Goal: Transaction & Acquisition: Purchase product/service

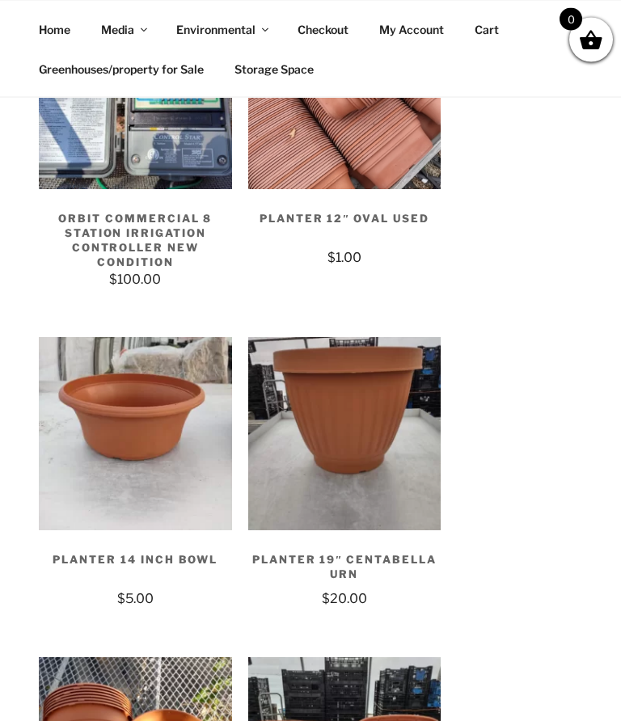
scroll to position [8948, 0]
click at [396, 536] on h2 "Planter 19″ Centabella Urn" at bounding box center [344, 562] width 193 height 53
click at [402, 536] on h2 "Planter 19″ Centabella Urn" at bounding box center [344, 562] width 193 height 53
click at [404, 536] on h2 "Planter 19″ Centabella Urn" at bounding box center [344, 562] width 193 height 53
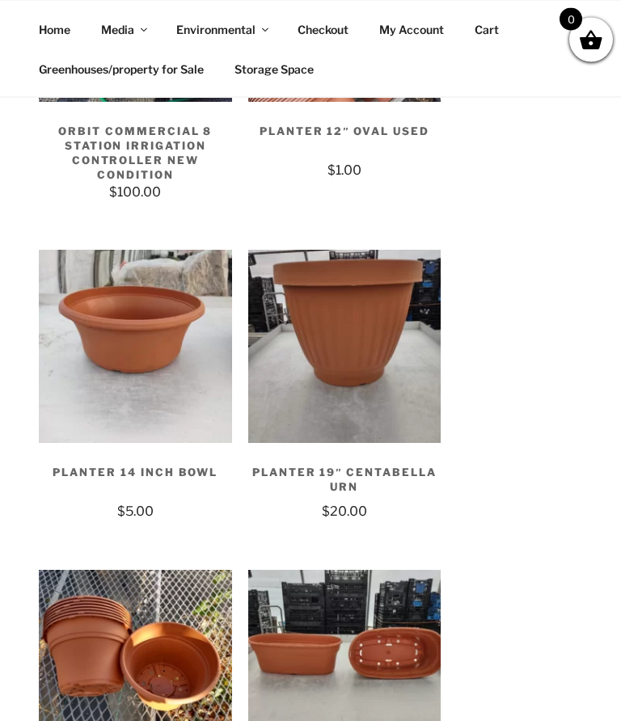
click at [363, 449] on h2 "Planter 19″ Centabella Urn" at bounding box center [344, 475] width 193 height 53
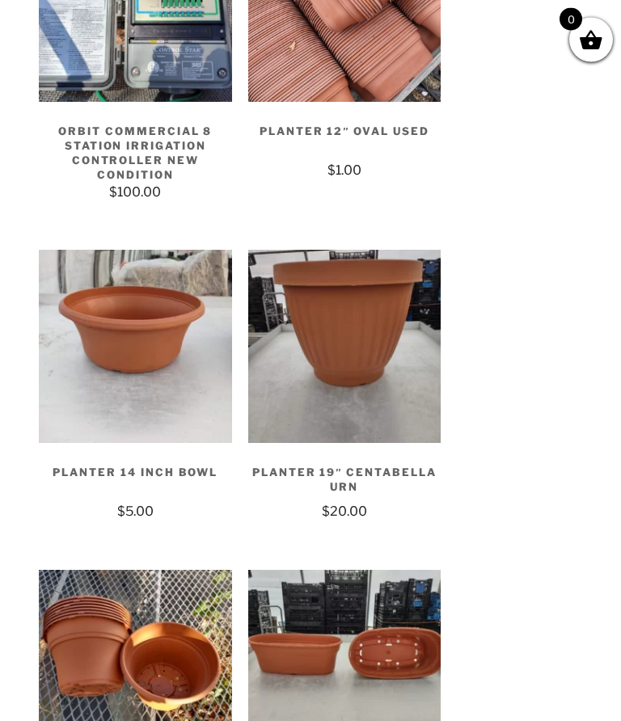
scroll to position [45, 0]
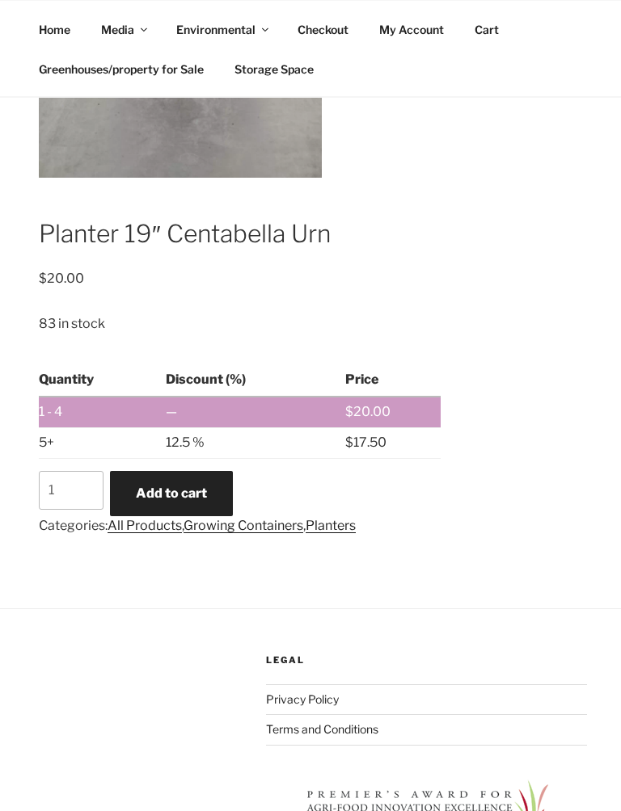
scroll to position [701, 0]
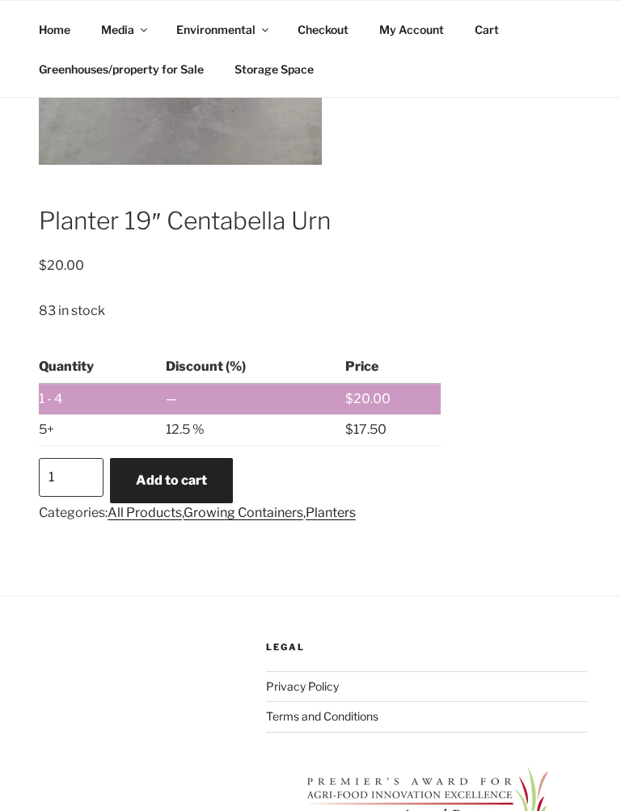
click at [78, 458] on input "1" at bounding box center [71, 477] width 65 height 39
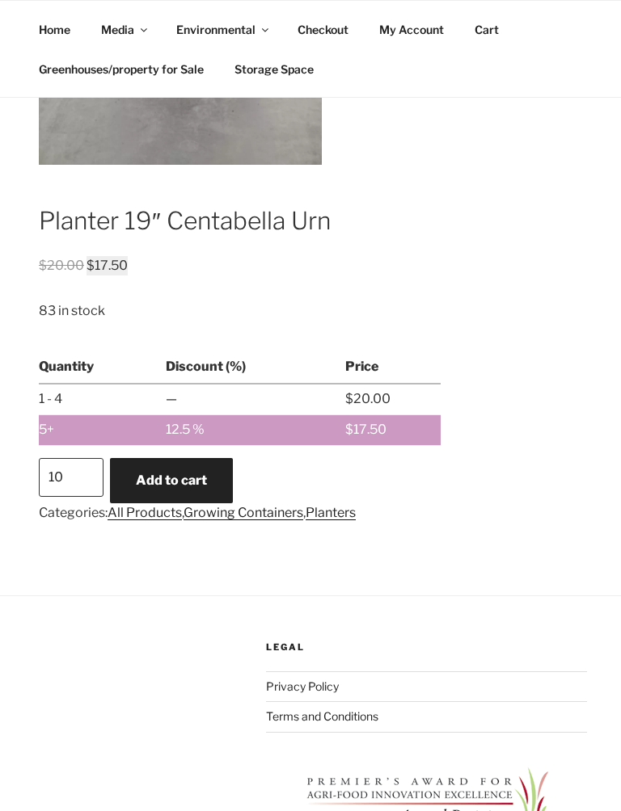
type input "10"
click at [213, 458] on button "Add to cart" at bounding box center [171, 480] width 123 height 45
click at [192, 458] on button "Add to cart" at bounding box center [171, 480] width 123 height 45
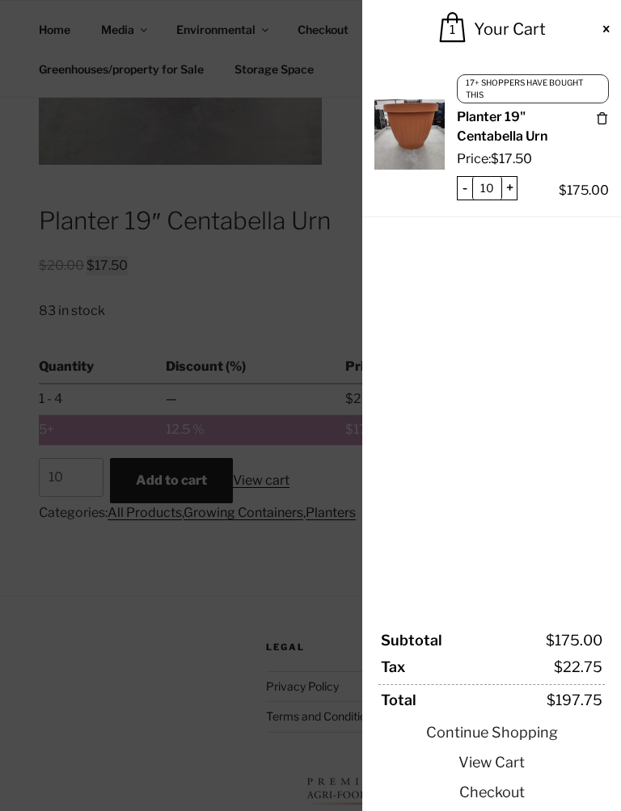
click at [351, 251] on span at bounding box center [310, 405] width 621 height 811
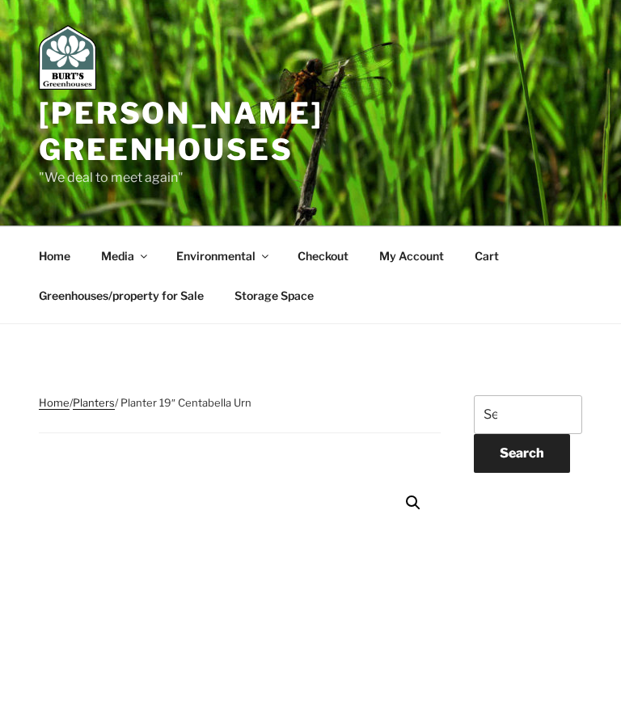
scroll to position [0, 0]
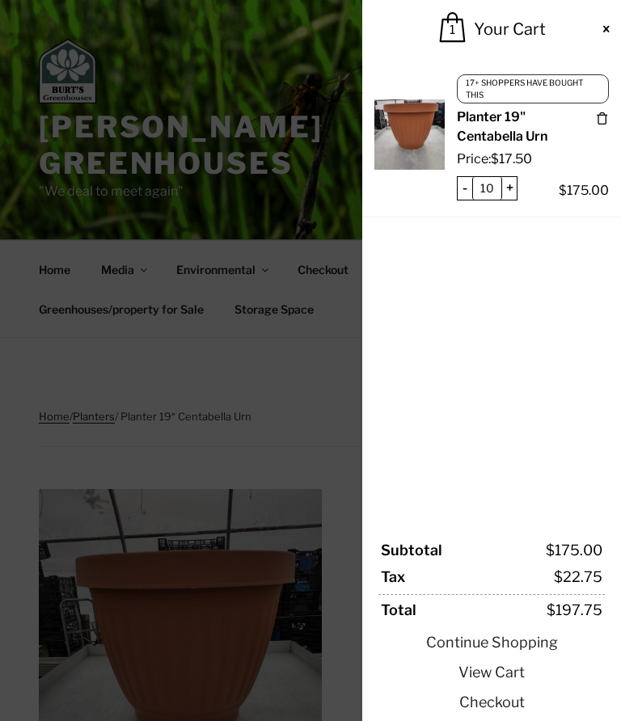
click at [606, 27] on span at bounding box center [606, 29] width 13 height 13
